Goal: Information Seeking & Learning: Compare options

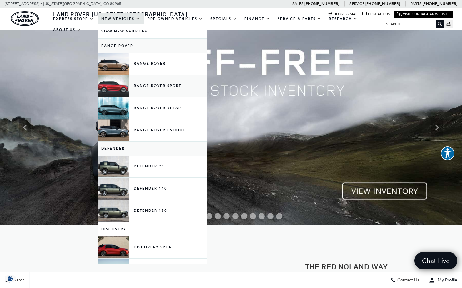
click at [109, 90] on link "Range Rover Sport" at bounding box center [152, 86] width 109 height 22
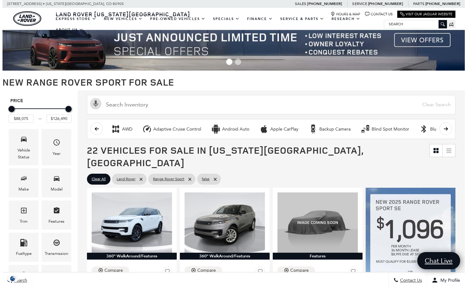
scroll to position [9, 0]
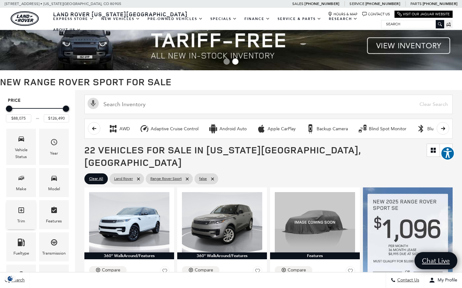
click at [21, 211] on icon "Trim" at bounding box center [21, 211] width 6 height 6
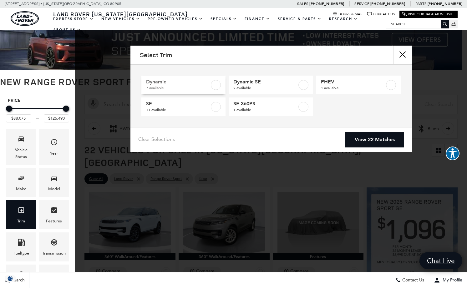
click at [190, 83] on span "Dynamic" at bounding box center [178, 82] width 64 height 6
type input "$100,545"
checkbox input "true"
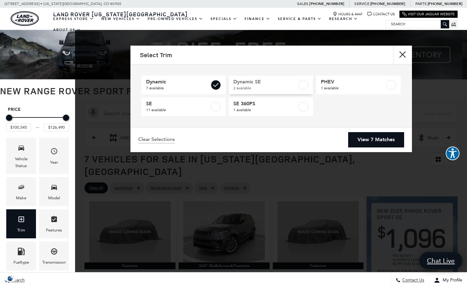
click at [302, 84] on label at bounding box center [303, 85] width 10 height 10
checkbox input "true"
click at [363, 138] on link "View 9 Matches" at bounding box center [376, 139] width 56 height 15
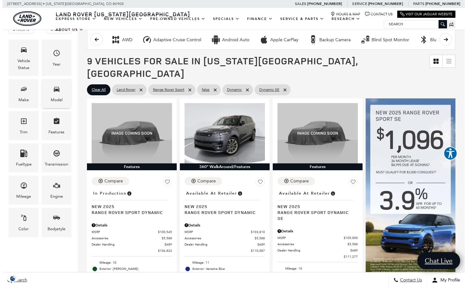
scroll to position [100, 0]
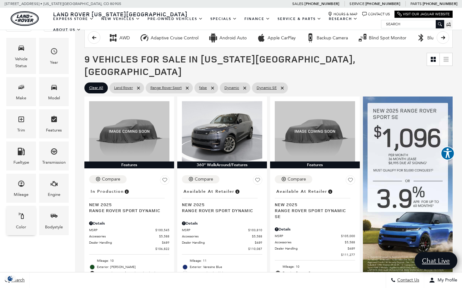
click at [16, 216] on div "Color" at bounding box center [21, 220] width 30 height 29
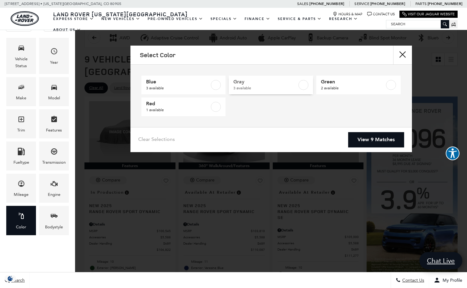
click at [302, 85] on label at bounding box center [303, 85] width 10 height 10
type input "$105,000"
type input "$125,145"
checkbox input "true"
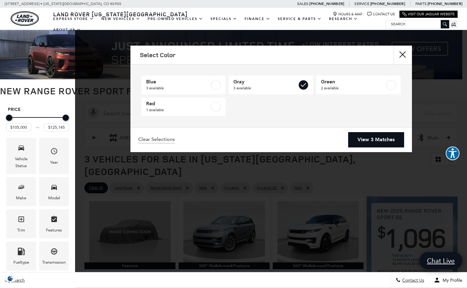
click at [379, 139] on link "View 3 Matches" at bounding box center [376, 139] width 56 height 15
